Goal: Find specific page/section: Find specific page/section

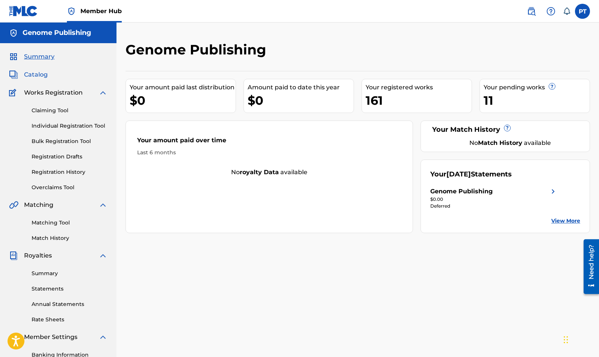
click at [36, 78] on span "Catalog" at bounding box center [36, 74] width 24 height 9
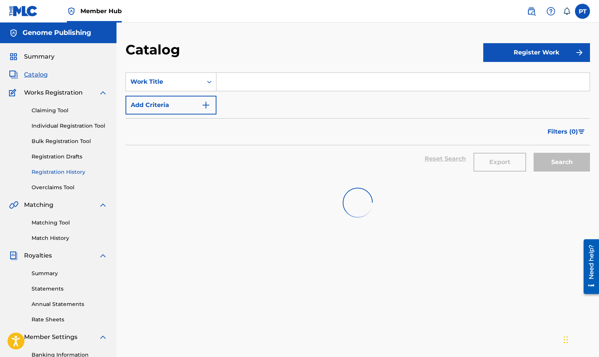
click at [51, 172] on link "Registration History" at bounding box center [70, 172] width 76 height 8
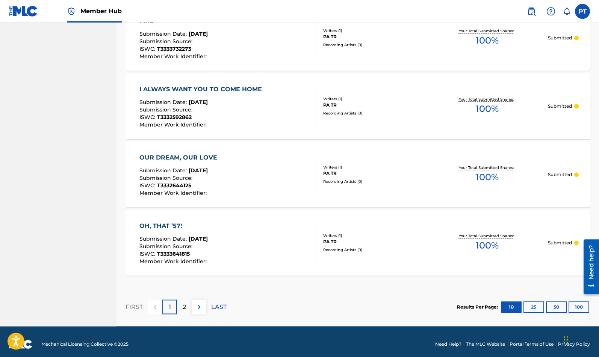
scroll to position [653, 0]
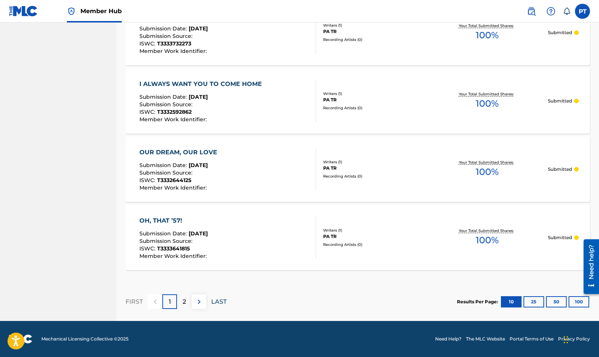
click at [220, 301] on p "LAST" at bounding box center [218, 302] width 15 height 9
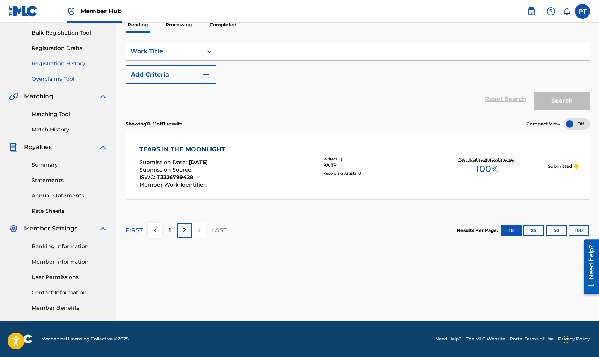
click at [48, 80] on link "Overclaims Tool" at bounding box center [70, 79] width 76 height 8
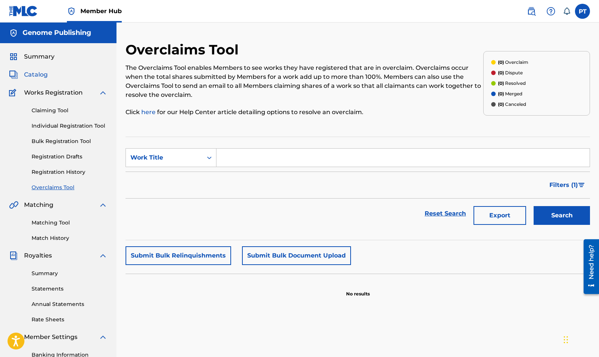
click at [42, 76] on span "Catalog" at bounding box center [36, 74] width 24 height 9
